Goal: Task Accomplishment & Management: Manage account settings

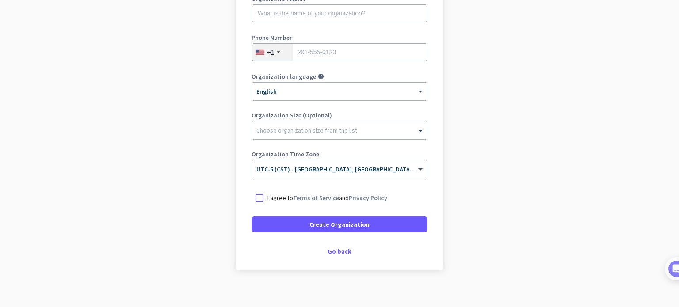
scroll to position [147, 0]
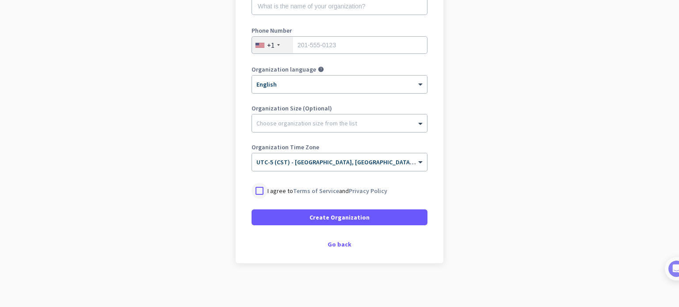
click at [258, 189] on div at bounding box center [260, 191] width 16 height 16
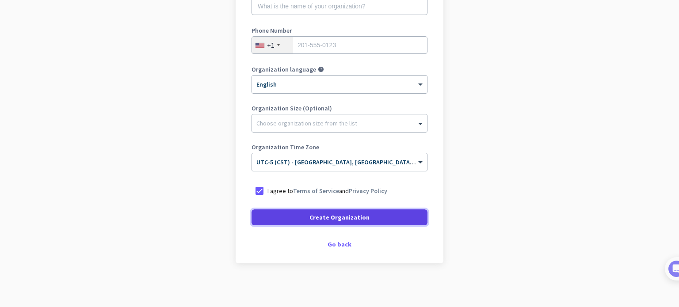
click at [301, 213] on span at bounding box center [340, 217] width 176 height 21
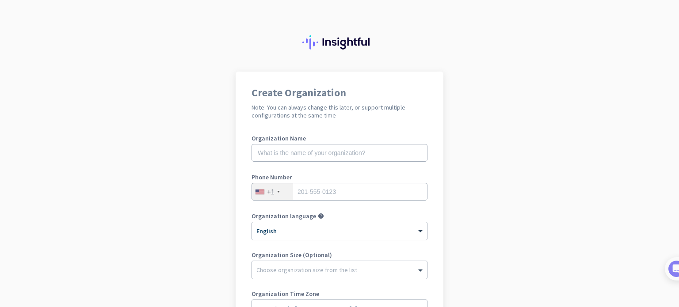
scroll to position [42, 0]
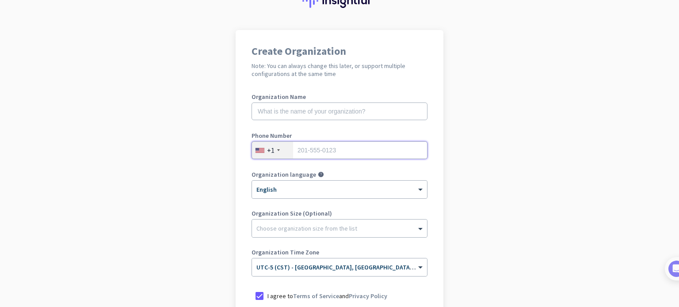
click at [331, 153] on input "tel" at bounding box center [340, 150] width 176 height 18
type input "8329468576"
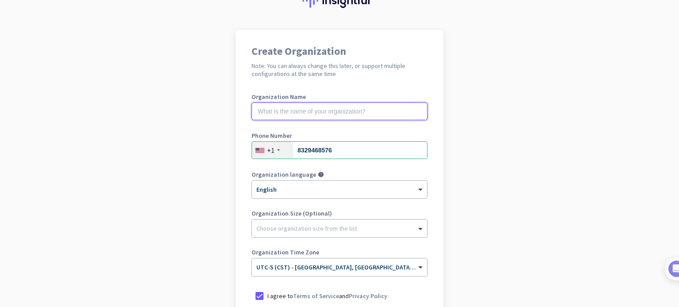
click at [299, 114] on input "text" at bounding box center [340, 112] width 176 height 18
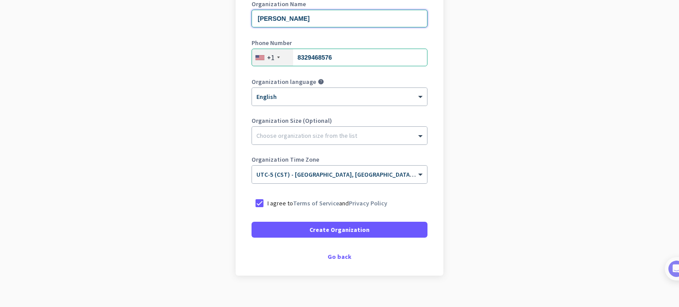
scroll to position [136, 0]
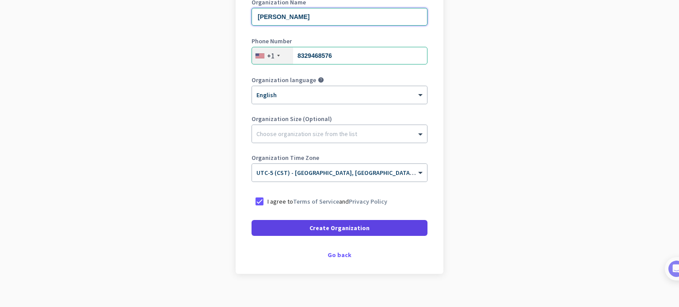
type input "[PERSON_NAME]"
click at [344, 231] on span "Create Organization" at bounding box center [339, 228] width 60 height 9
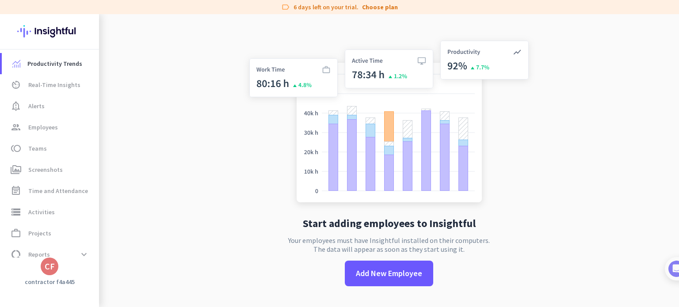
click at [164, 95] on app-no-employees "Start adding employees to Insightful Your employees must have Insightful instal…" at bounding box center [389, 167] width 580 height 307
click at [155, 159] on app-no-employees "Start adding employees to Insightful Your employees must have Insightful instal…" at bounding box center [389, 167] width 580 height 307
click at [56, 80] on span "Real-Time Insights" at bounding box center [54, 85] width 52 height 11
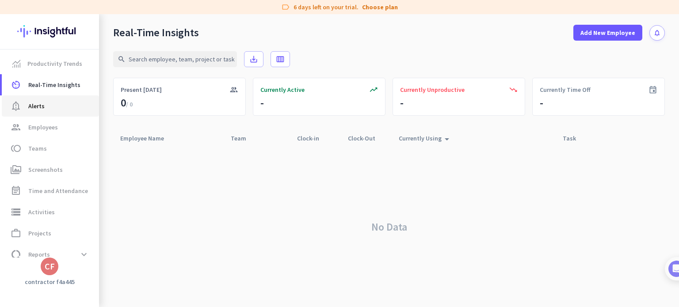
click at [41, 108] on span "Alerts" at bounding box center [36, 106] width 16 height 11
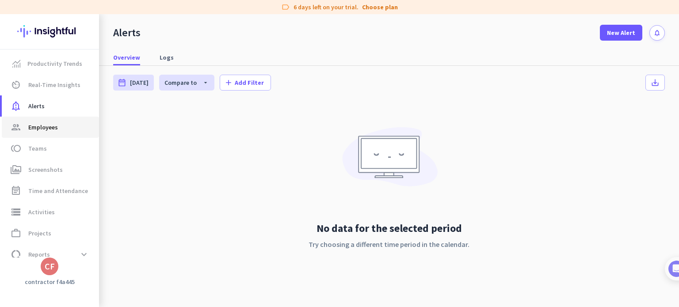
click at [39, 122] on span "Employees" at bounding box center [43, 127] width 30 height 11
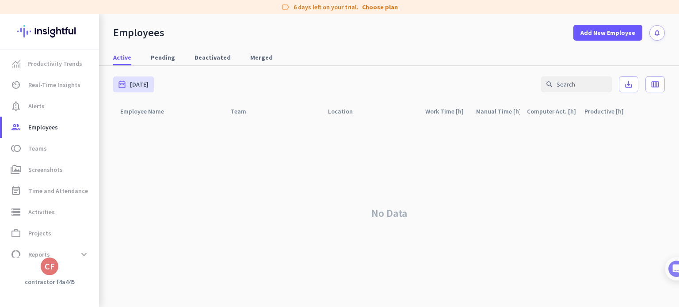
click at [465, 192] on div "No Data" at bounding box center [389, 213] width 552 height 187
click at [49, 262] on div "CF" at bounding box center [50, 266] width 10 height 9
click at [104, 217] on span "Organizations" at bounding box center [91, 218] width 43 height 8
click at [107, 218] on span "Organizations" at bounding box center [91, 218] width 43 height 8
click at [93, 251] on span "Sign out" at bounding box center [96, 250] width 53 height 8
